Goal: Task Accomplishment & Management: Manage account settings

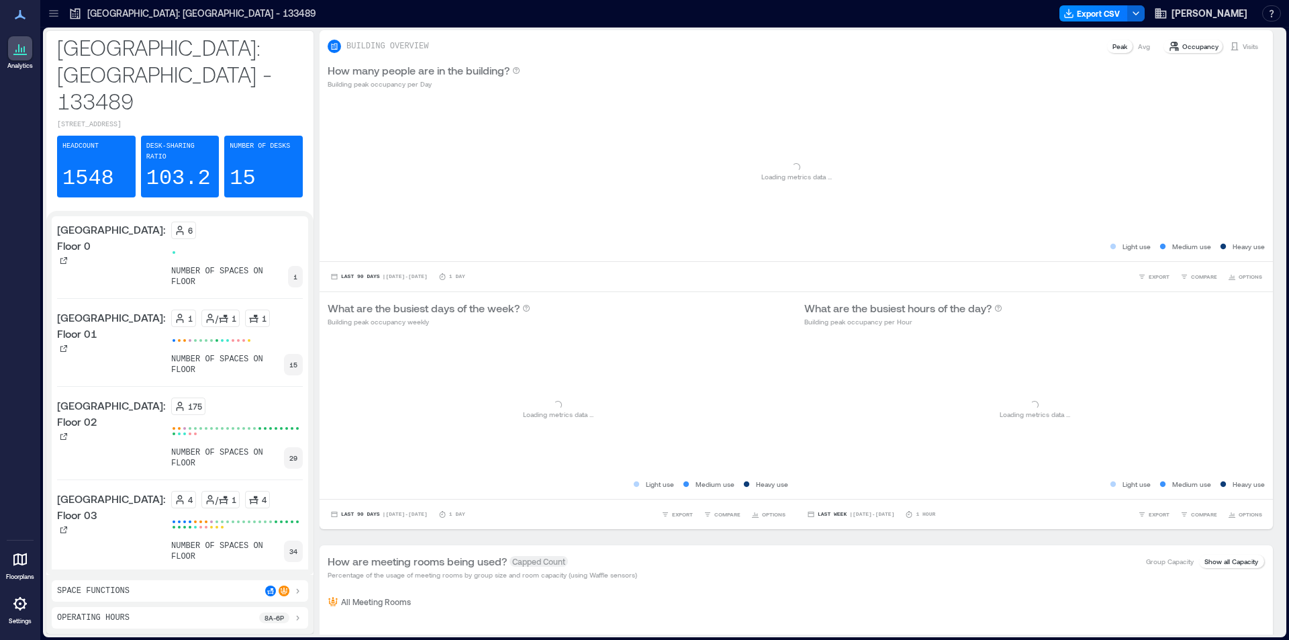
click at [24, 605] on icon at bounding box center [20, 604] width 16 height 16
